Goal: Check status: Check status

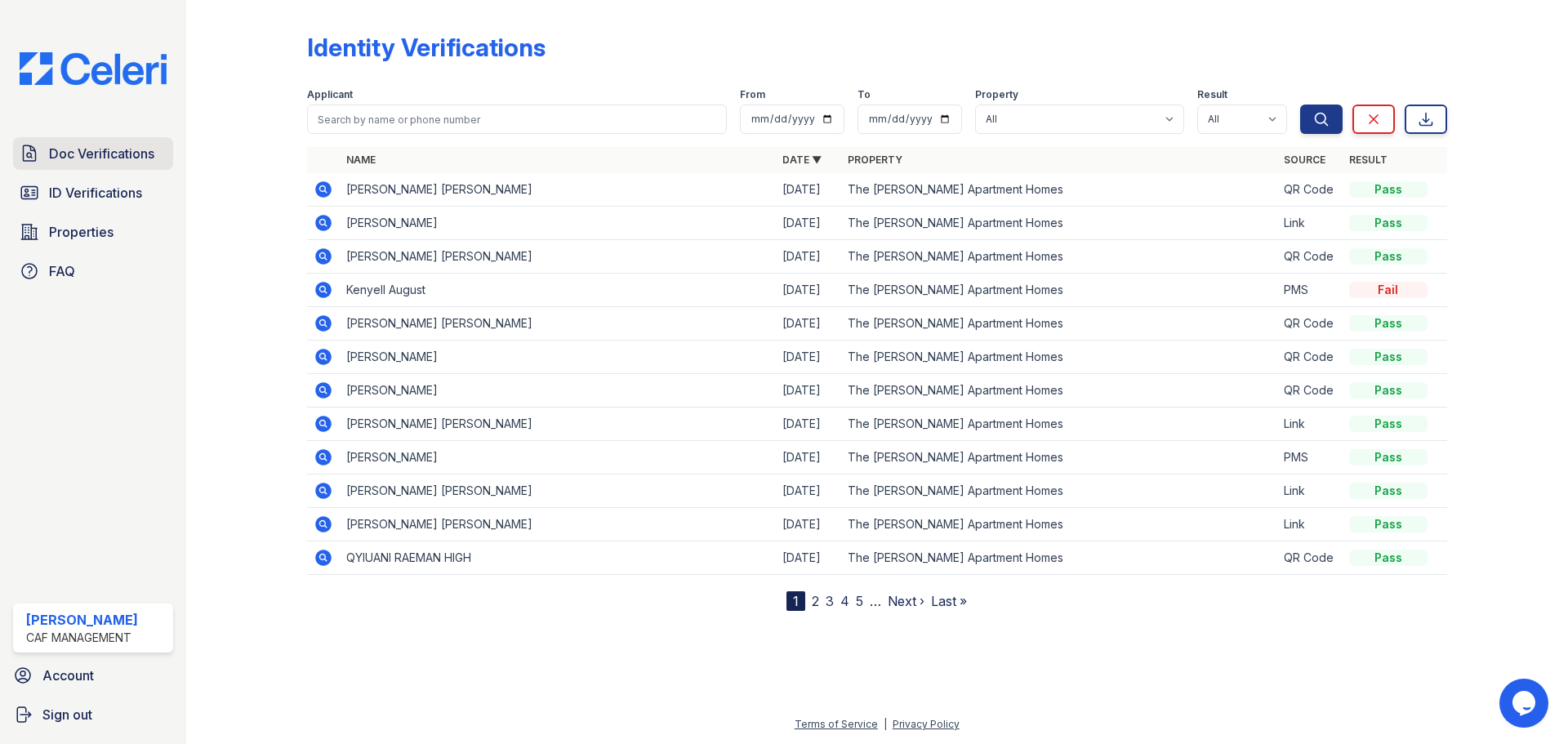
click at [102, 163] on span "Doc Verifications" at bounding box center [101, 154] width 105 height 20
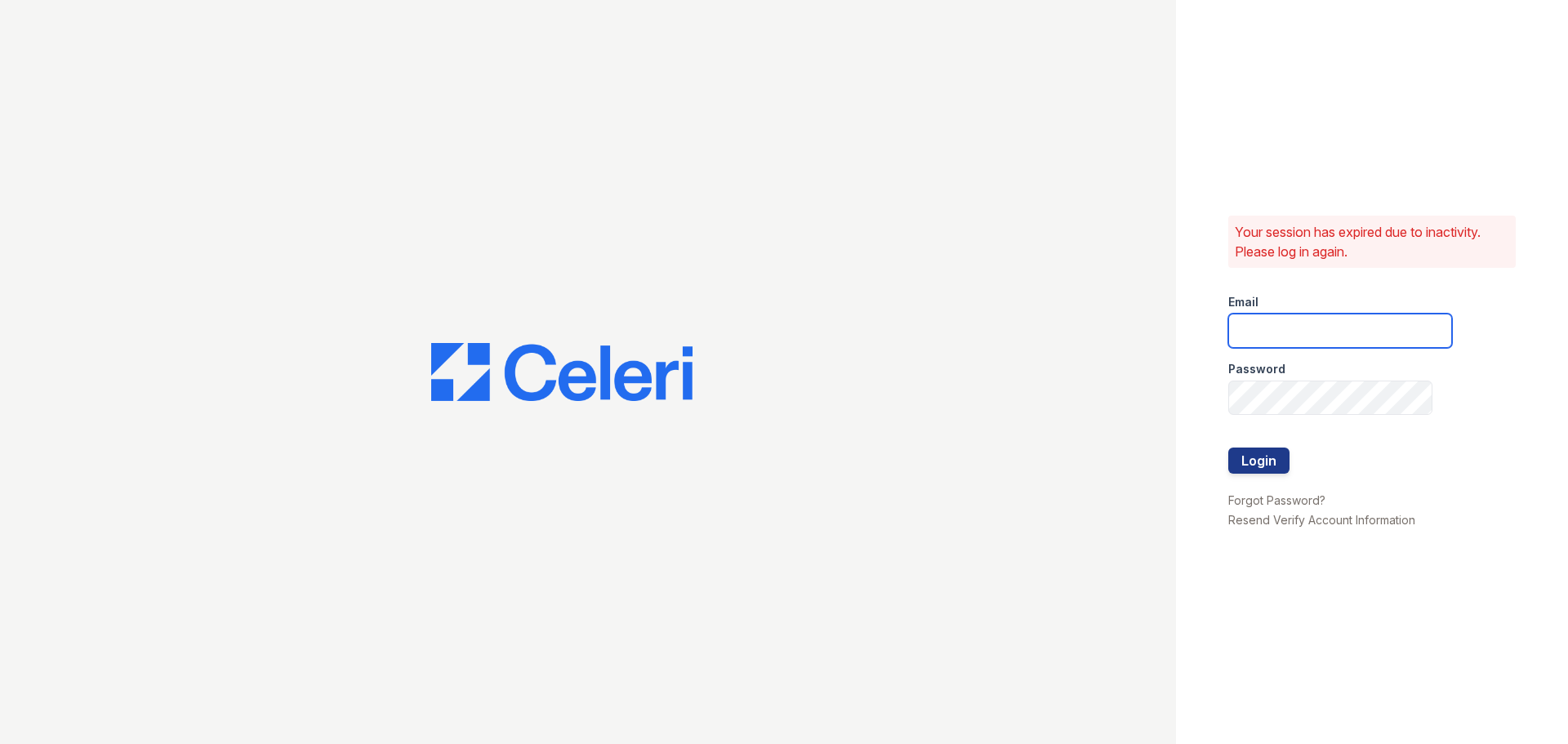
type input "mason.pm@cafmanagement.com"
click at [1257, 458] on button "Login" at bounding box center [1259, 460] width 61 height 26
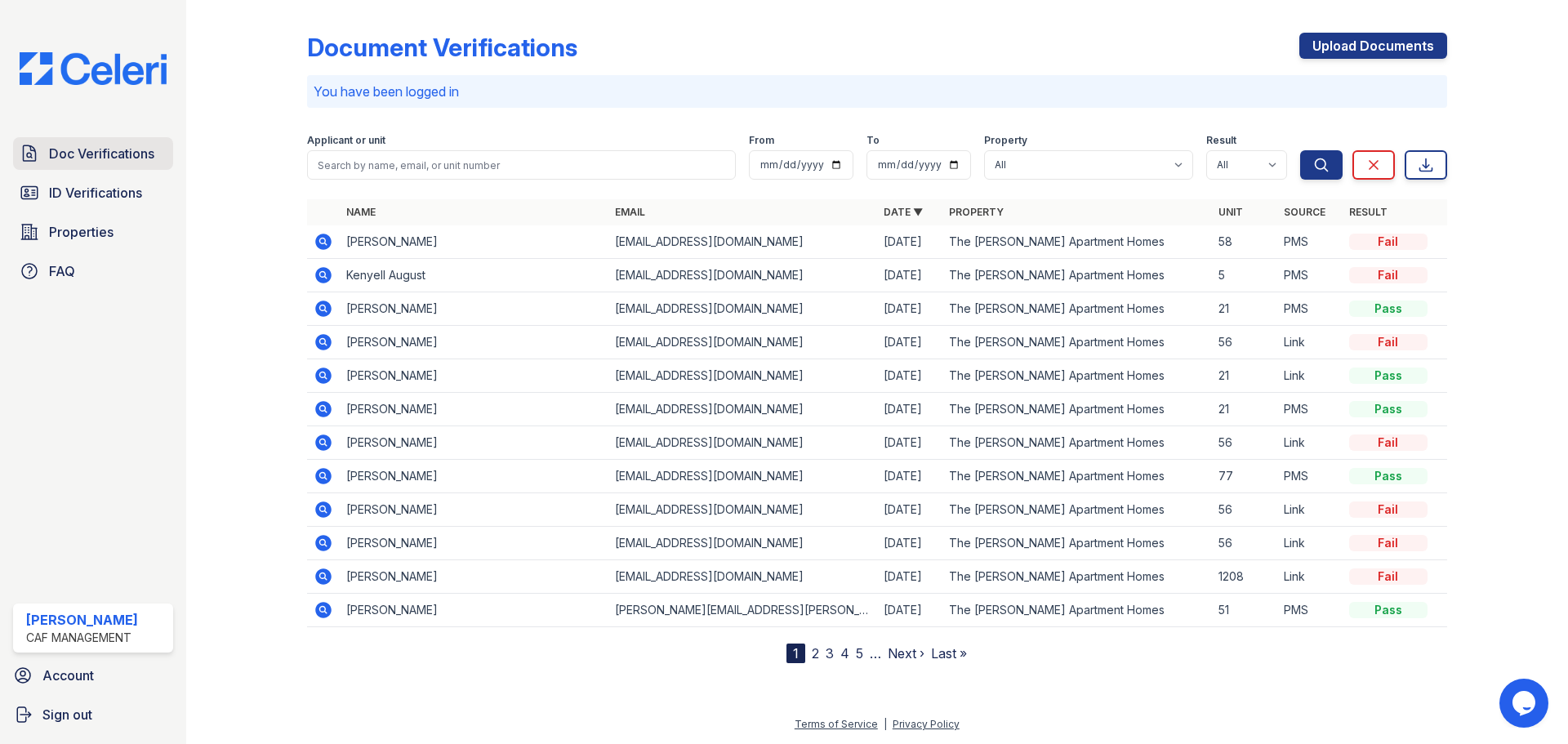
click at [57, 161] on span "Doc Verifications" at bounding box center [101, 154] width 105 height 20
